Goal: Task Accomplishment & Management: Use online tool/utility

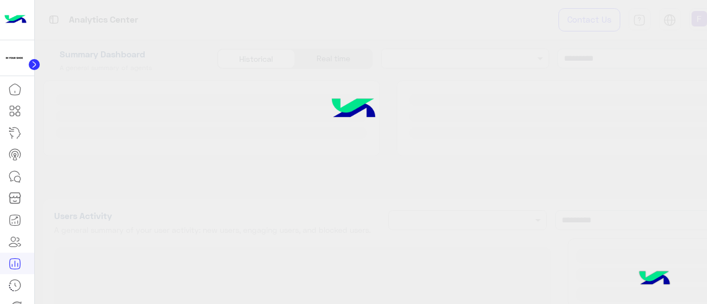
type input "**********"
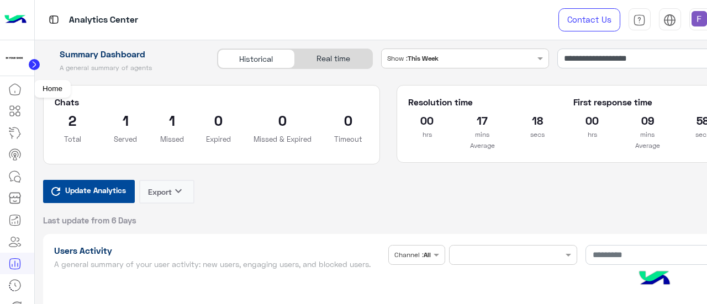
click at [17, 86] on icon at bounding box center [14, 89] width 13 height 13
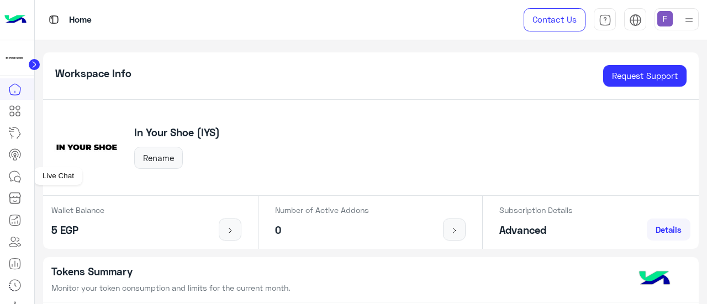
click at [16, 174] on icon at bounding box center [14, 176] width 13 height 13
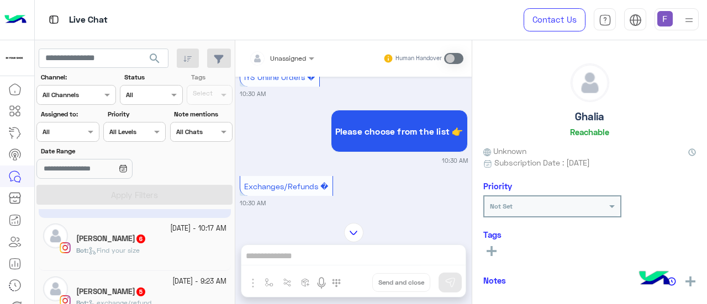
scroll to position [47, 0]
click at [146, 239] on h5 "[PERSON_NAME] 6" at bounding box center [111, 238] width 70 height 9
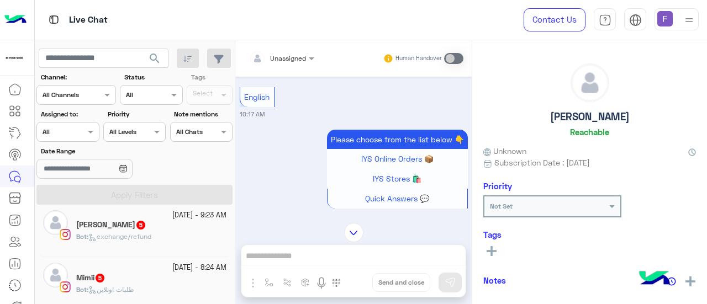
scroll to position [118, 0]
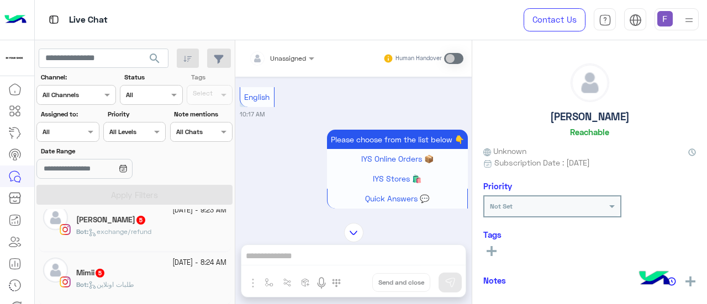
click at [150, 223] on div "[PERSON_NAME] 5" at bounding box center [151, 221] width 150 height 12
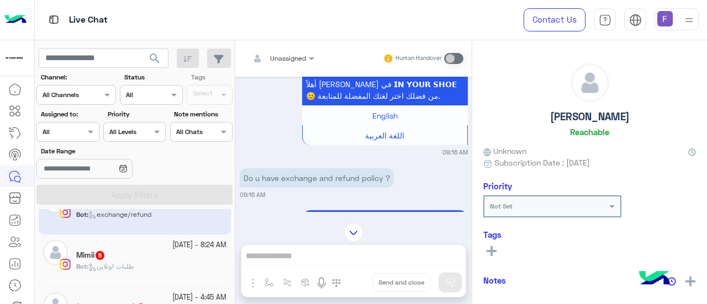
scroll to position [137, 0]
click at [160, 269] on div "Bot : طلبات اونلاين" at bounding box center [151, 270] width 150 height 19
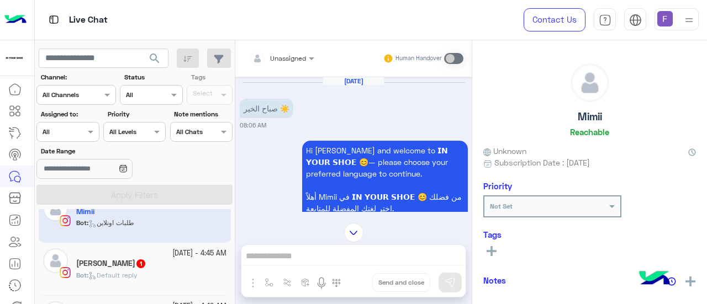
scroll to position [180, 0]
click at [170, 266] on div "Menna Taher 1" at bounding box center [151, 265] width 150 height 12
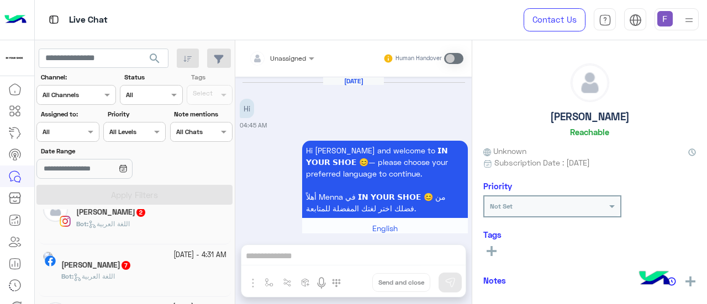
scroll to position [284, 0]
click at [154, 233] on div "Bot : اللغة العربية" at bounding box center [151, 228] width 150 height 19
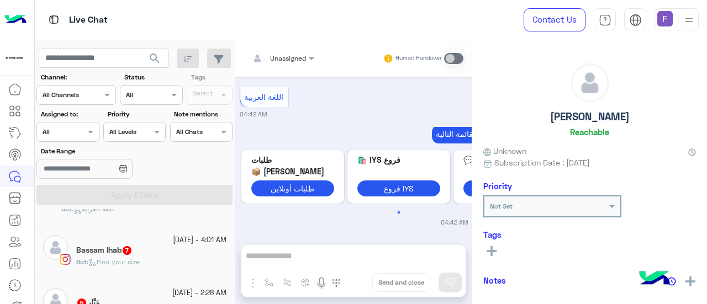
scroll to position [351, 0]
click at [156, 251] on div "Bassam Ihab 7" at bounding box center [151, 252] width 150 height 12
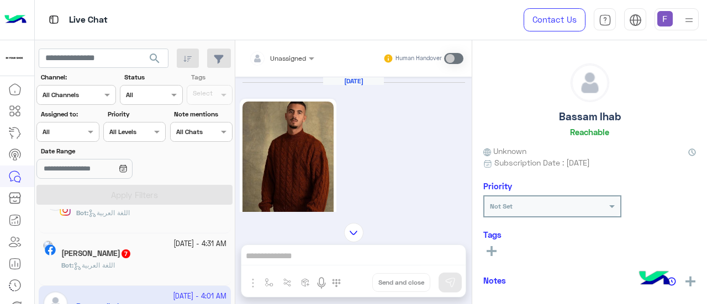
click at [173, 262] on div "Bot : اللغة العربية" at bounding box center [143, 270] width 165 height 19
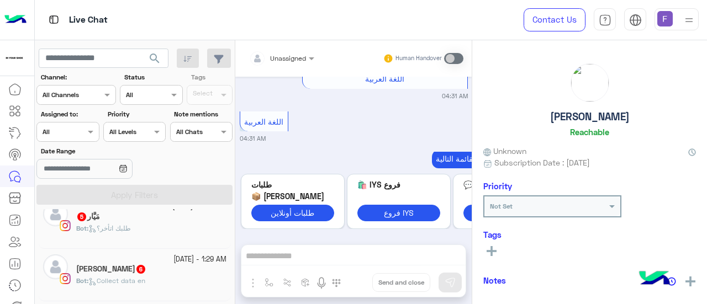
click at [142, 219] on div "مَيَّار 5" at bounding box center [151, 218] width 150 height 12
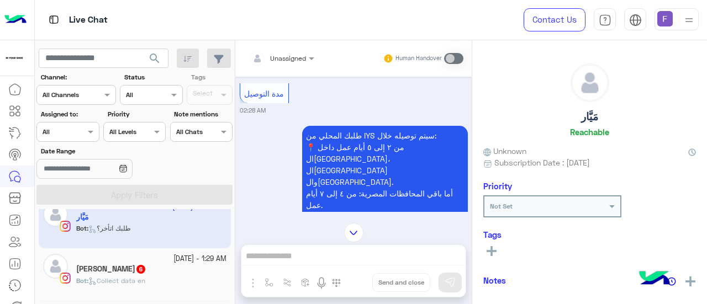
click at [172, 276] on div "Bot : Collect data en" at bounding box center [151, 285] width 150 height 19
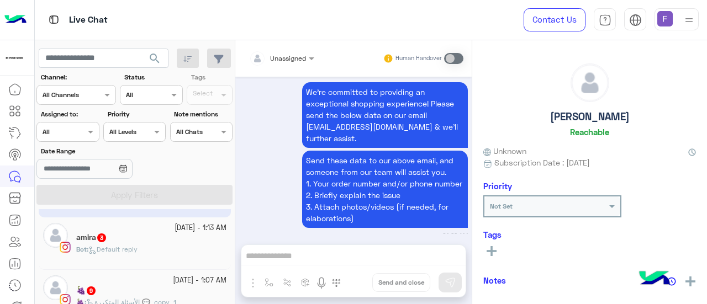
click at [174, 245] on div "Bot : Default reply" at bounding box center [151, 254] width 150 height 19
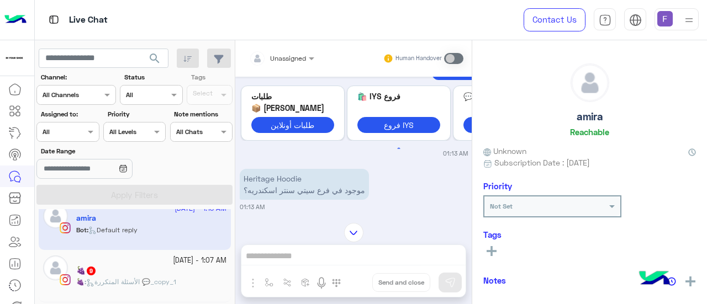
click at [173, 259] on small "23 September - 1:07 AM" at bounding box center [200, 261] width 54 height 10
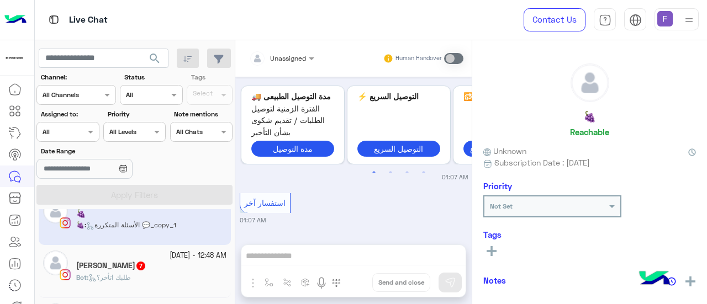
scroll to position [600, 0]
click at [148, 272] on div "Bot : طلبك اتأخر؟" at bounding box center [151, 281] width 150 height 19
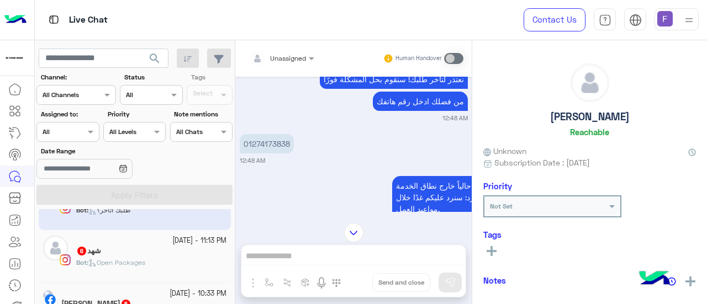
scroll to position [667, 0]
click at [146, 248] on div "شهد 6" at bounding box center [151, 251] width 150 height 12
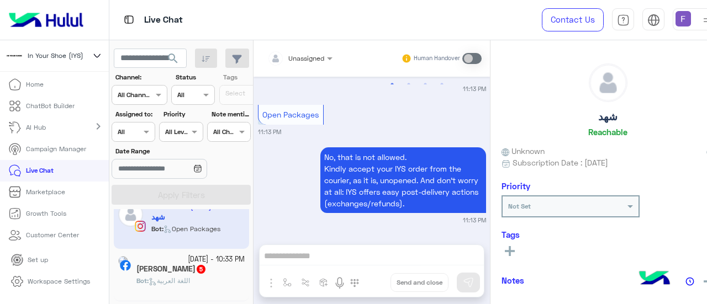
scroll to position [701, 0]
click at [180, 277] on span "اللغة العربية" at bounding box center [169, 280] width 41 height 8
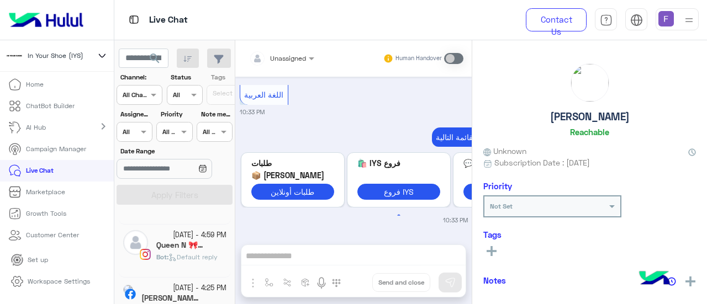
scroll to position [46, 0]
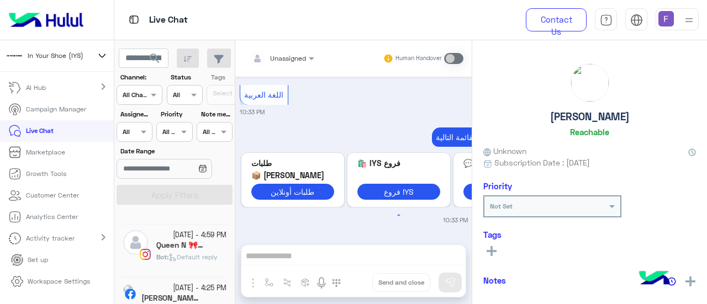
click at [46, 236] on p "Activity tracker" at bounding box center [50, 239] width 49 height 10
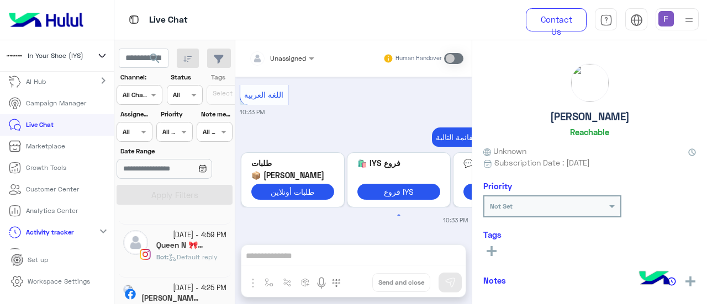
scroll to position [89, 0]
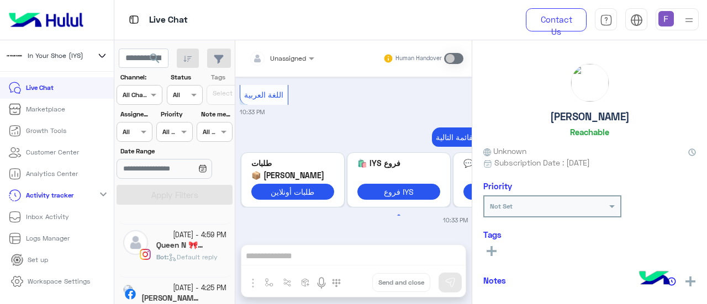
click at [61, 220] on p "Inbox Activity" at bounding box center [47, 217] width 43 height 10
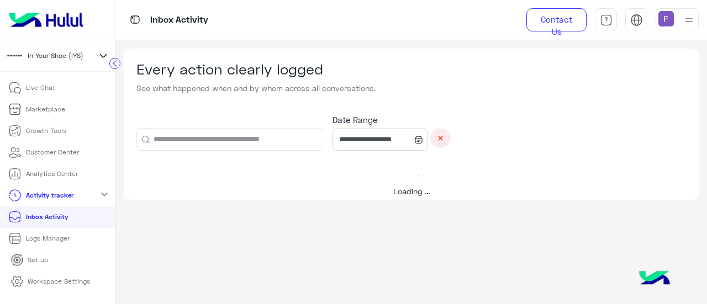
scroll to position [82, 0]
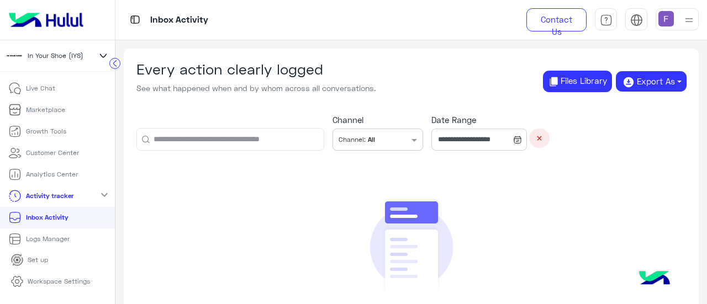
click at [66, 237] on p "Logs Manager" at bounding box center [48, 239] width 44 height 10
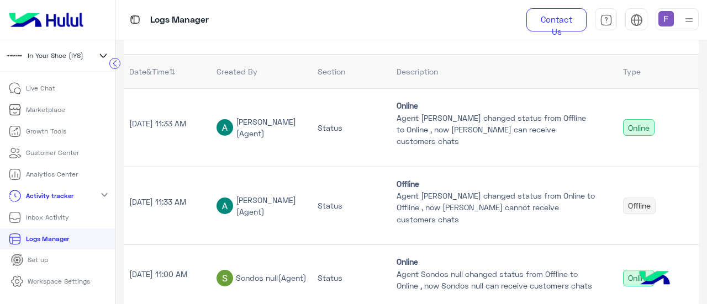
scroll to position [141, 0]
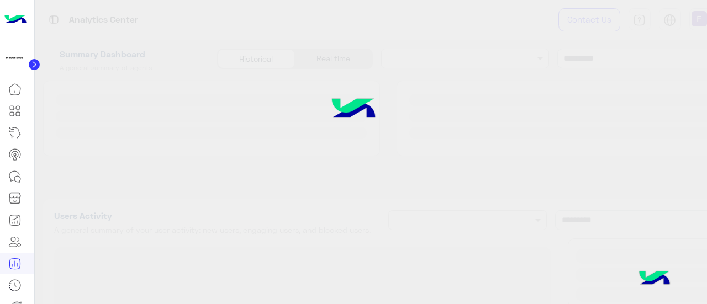
type input "**********"
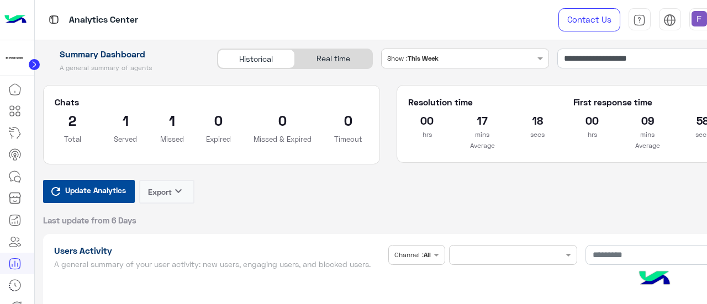
click at [109, 196] on span "Update Analytics" at bounding box center [95, 190] width 66 height 15
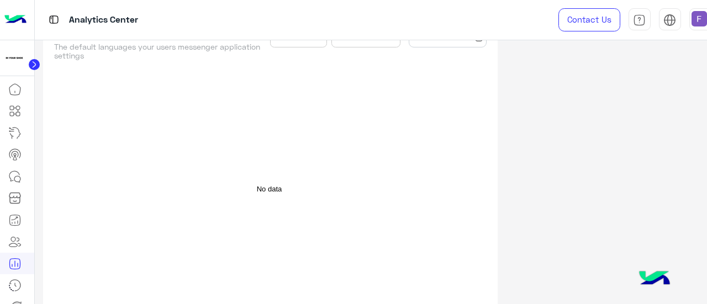
scroll to position [3637, 0]
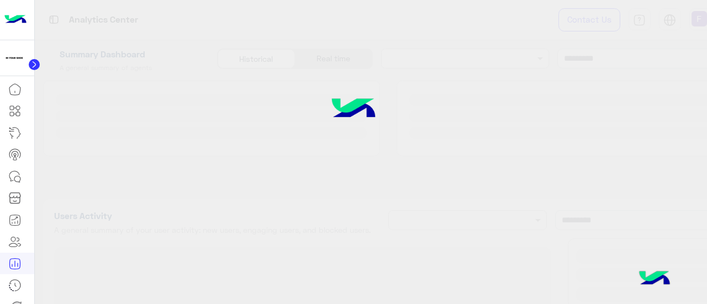
type input "**********"
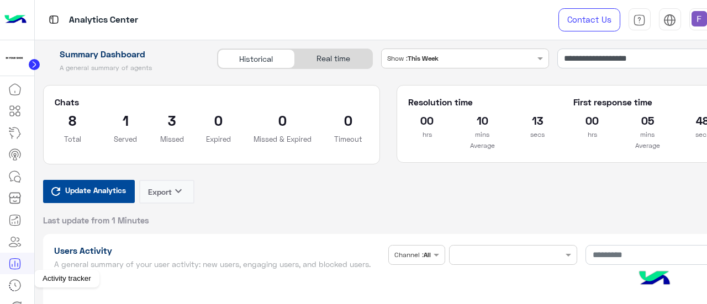
click at [13, 281] on icon at bounding box center [15, 285] width 11 height 11
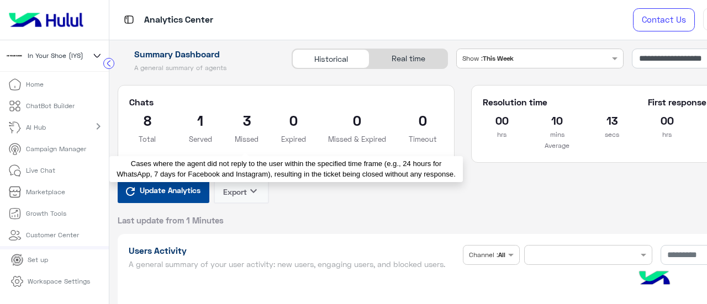
click at [248, 120] on h2 "3" at bounding box center [247, 121] width 24 height 18
click at [238, 128] on h2 "3" at bounding box center [247, 121] width 24 height 18
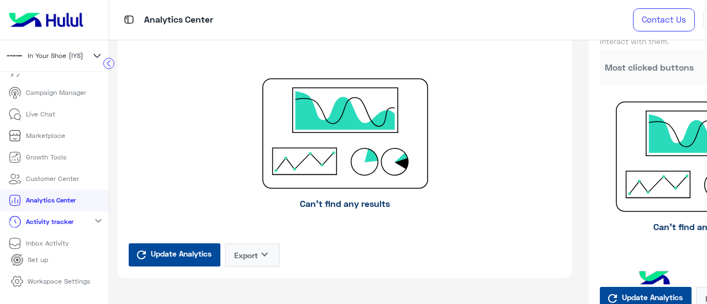
scroll to position [89, 0]
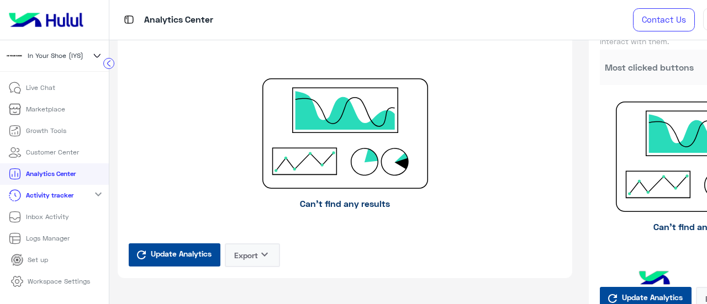
click at [62, 216] on p "Inbox Activity" at bounding box center [47, 217] width 43 height 10
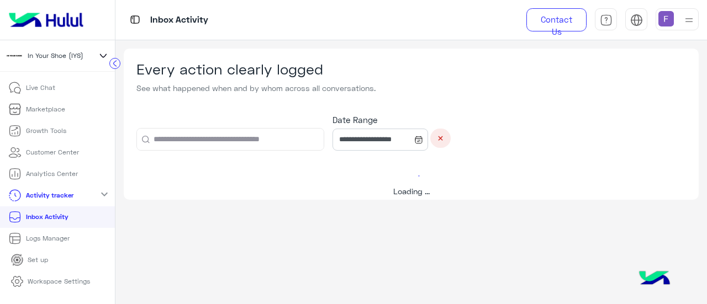
scroll to position [82, 0]
click at [55, 217] on p "Inbox Activity" at bounding box center [47, 218] width 43 height 10
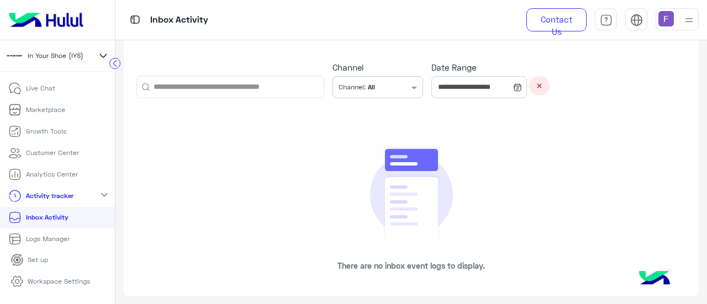
scroll to position [53, 0]
click at [75, 240] on link "Logs Manager" at bounding box center [39, 240] width 78 height 22
click at [44, 238] on p "Logs Manager" at bounding box center [48, 239] width 44 height 10
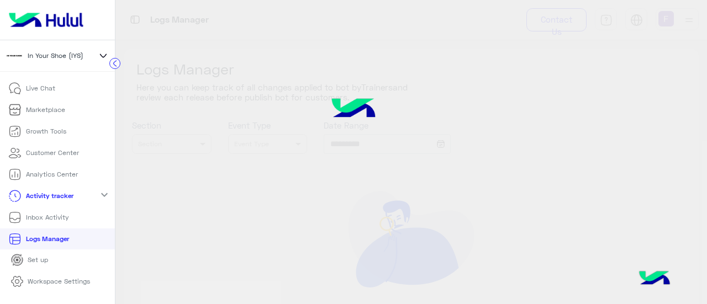
type input "**********"
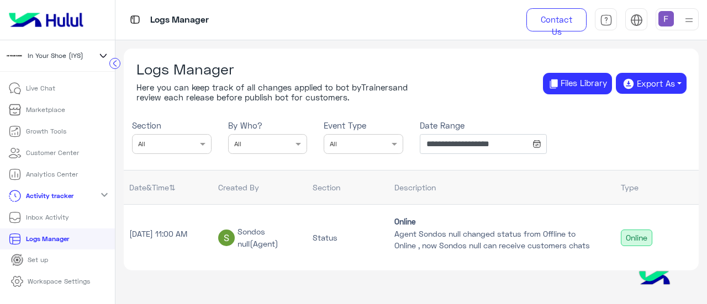
click at [248, 250] on div "Sondos null (Agent)" at bounding box center [269, 238] width 64 height 24
click at [316, 243] on div "Status" at bounding box center [348, 238] width 71 height 12
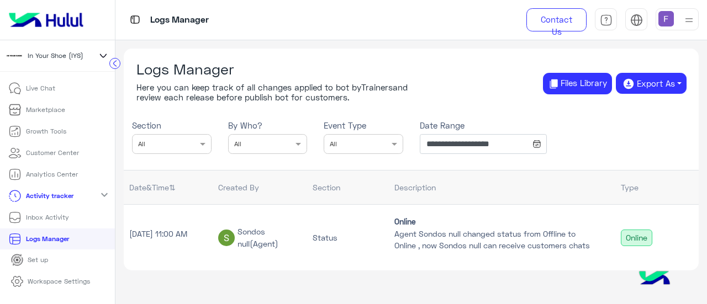
click at [316, 243] on div "Status" at bounding box center [348, 238] width 71 height 12
